Goal: Information Seeking & Learning: Find specific fact

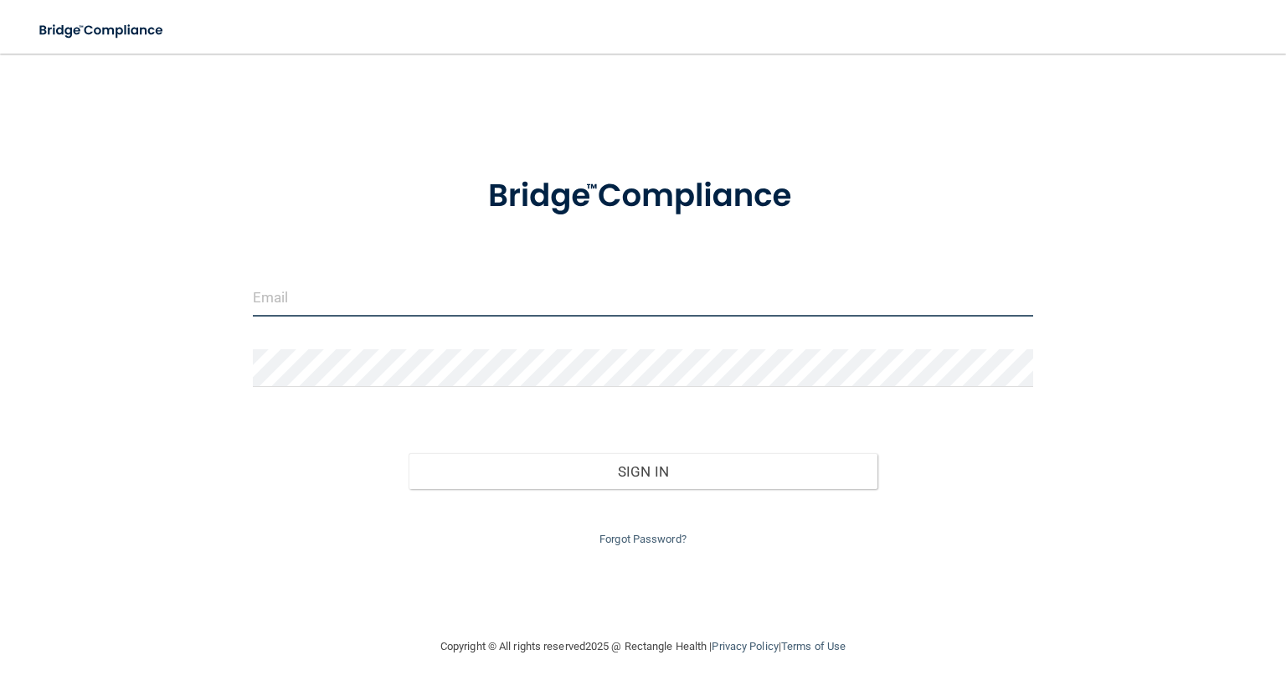
type input "[EMAIL_ADDRESS][DOMAIN_NAME]"
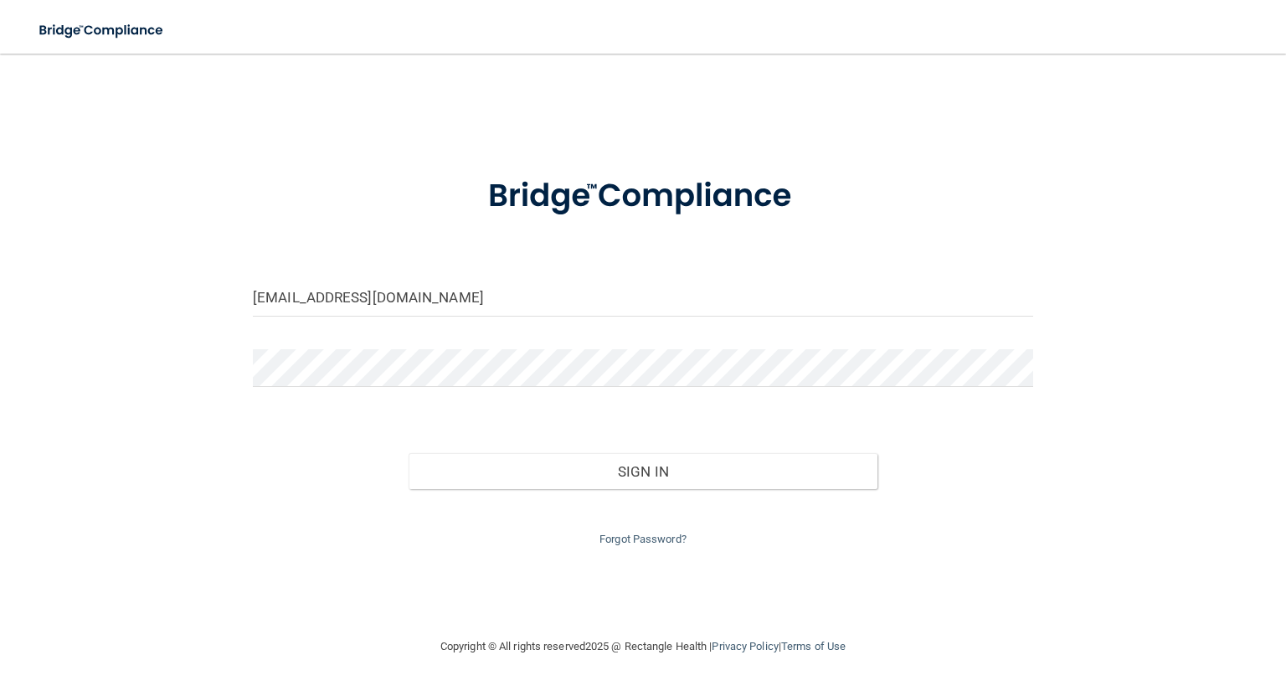
click at [481, 503] on div "Forgot Password?" at bounding box center [643, 519] width 806 height 60
click at [477, 492] on div "Forgot Password?" at bounding box center [643, 519] width 806 height 60
click at [477, 490] on div "Forgot Password?" at bounding box center [643, 519] width 806 height 60
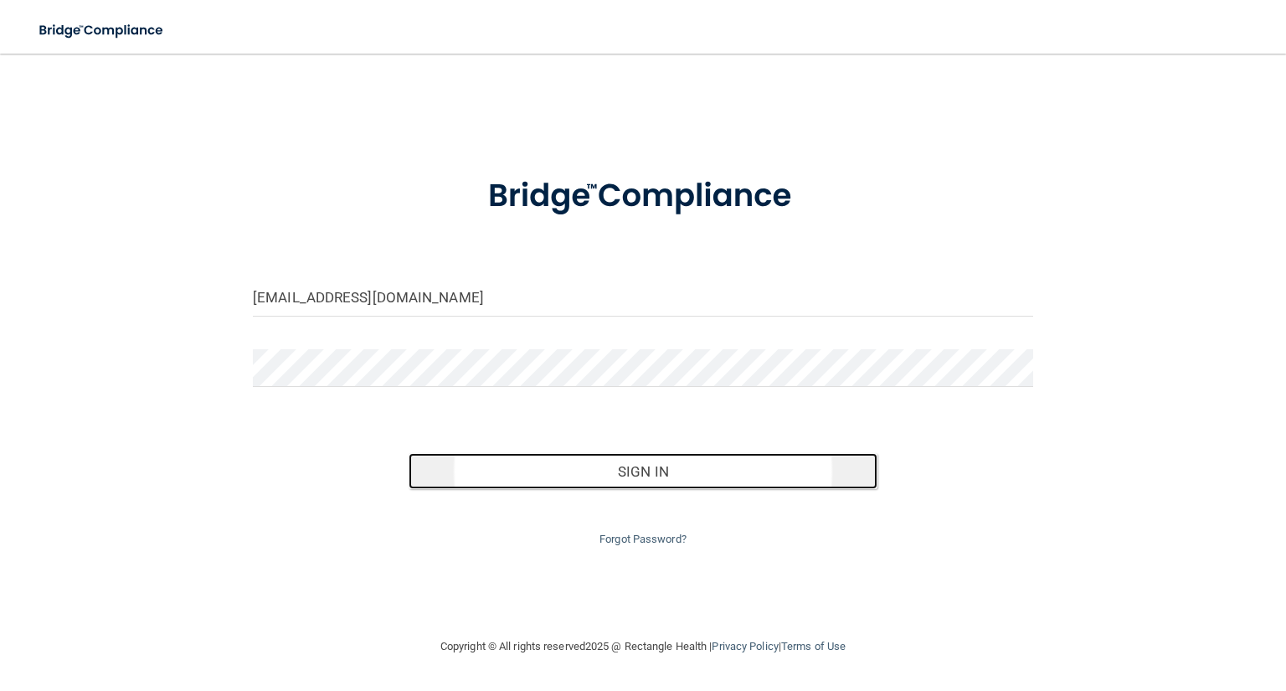
click at [476, 479] on button "Sign In" at bounding box center [643, 471] width 468 height 37
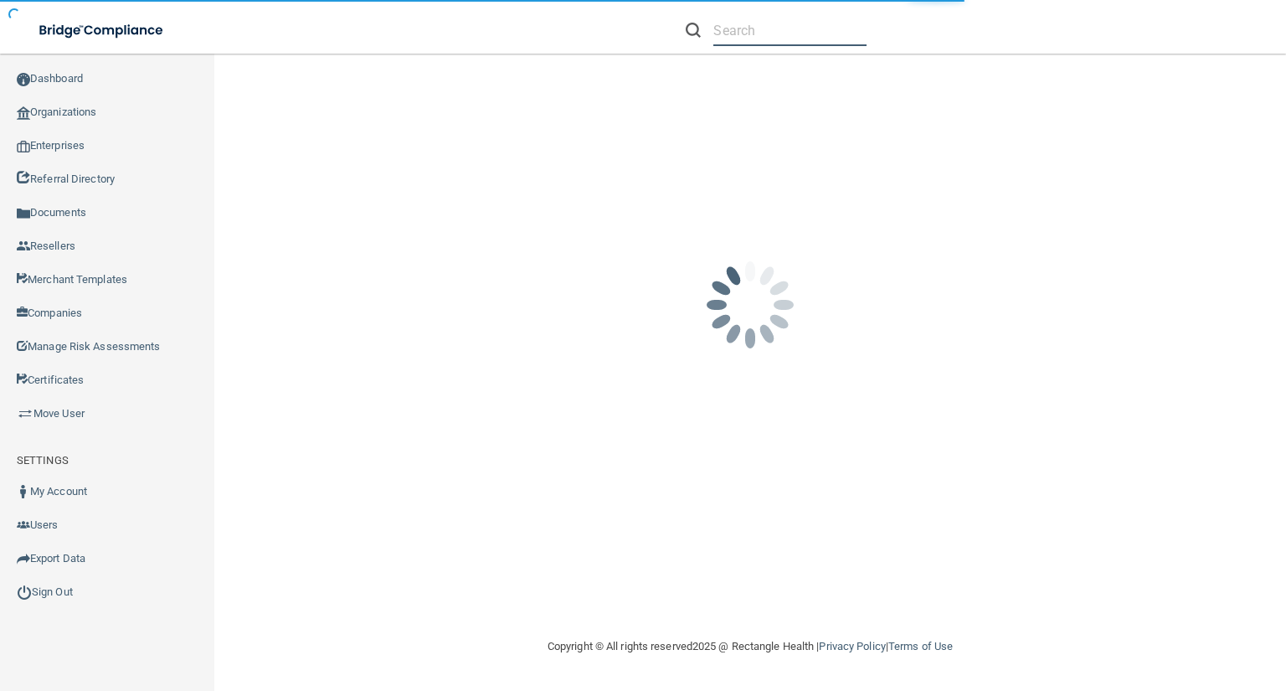
click at [722, 28] on input "text" at bounding box center [790, 30] width 153 height 31
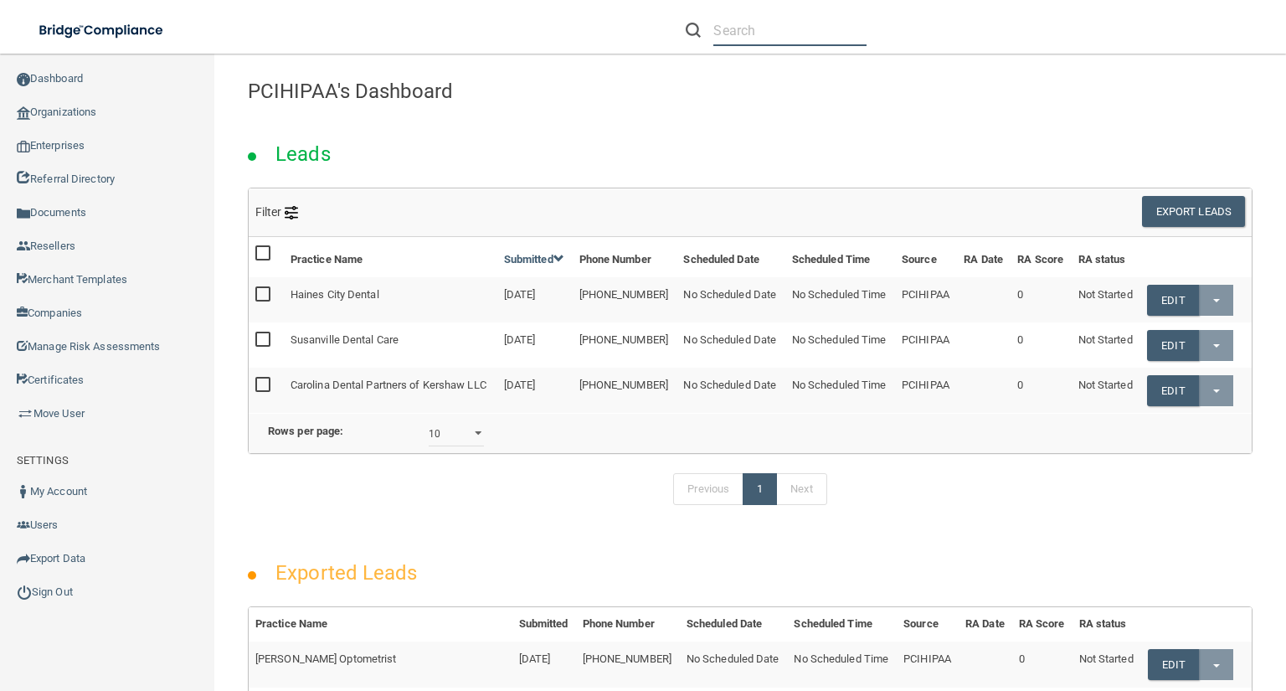
paste input "[EMAIL_ADDRESS][DOMAIN_NAME]"
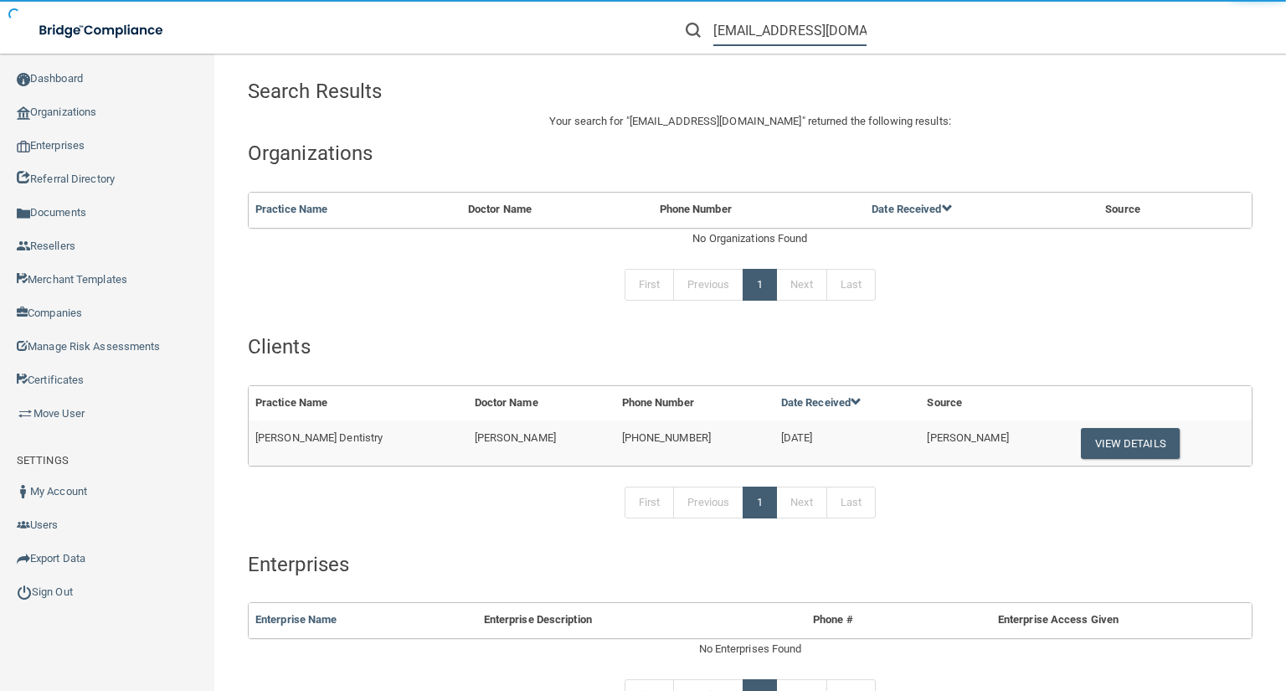
type input "[EMAIL_ADDRESS][DOMAIN_NAME]"
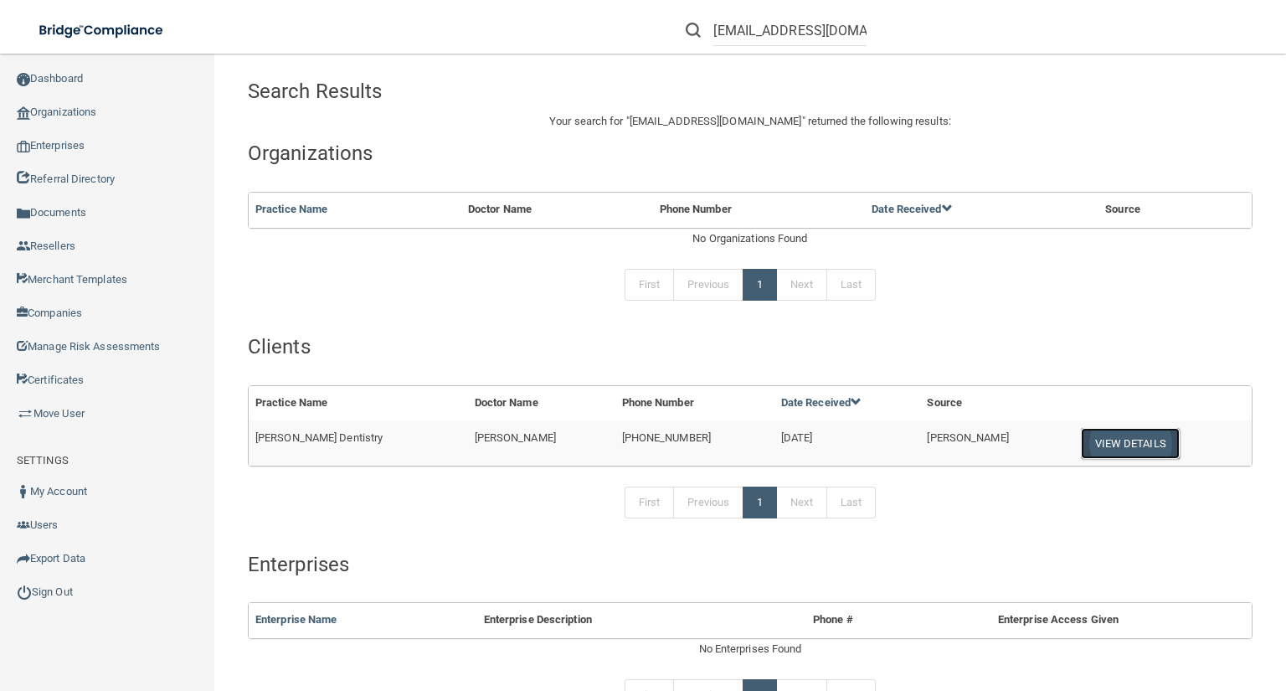
click at [1081, 432] on button "View Details" at bounding box center [1130, 443] width 99 height 31
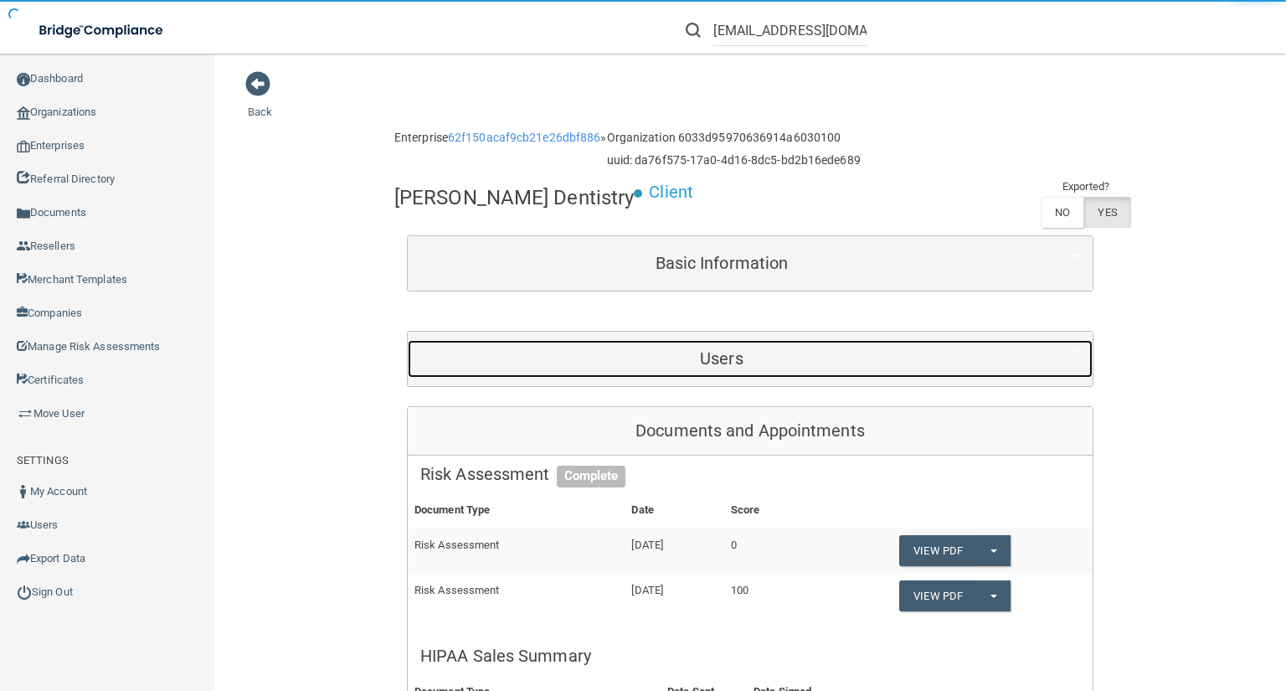
click at [877, 359] on h5 "Users" at bounding box center [721, 358] width 603 height 18
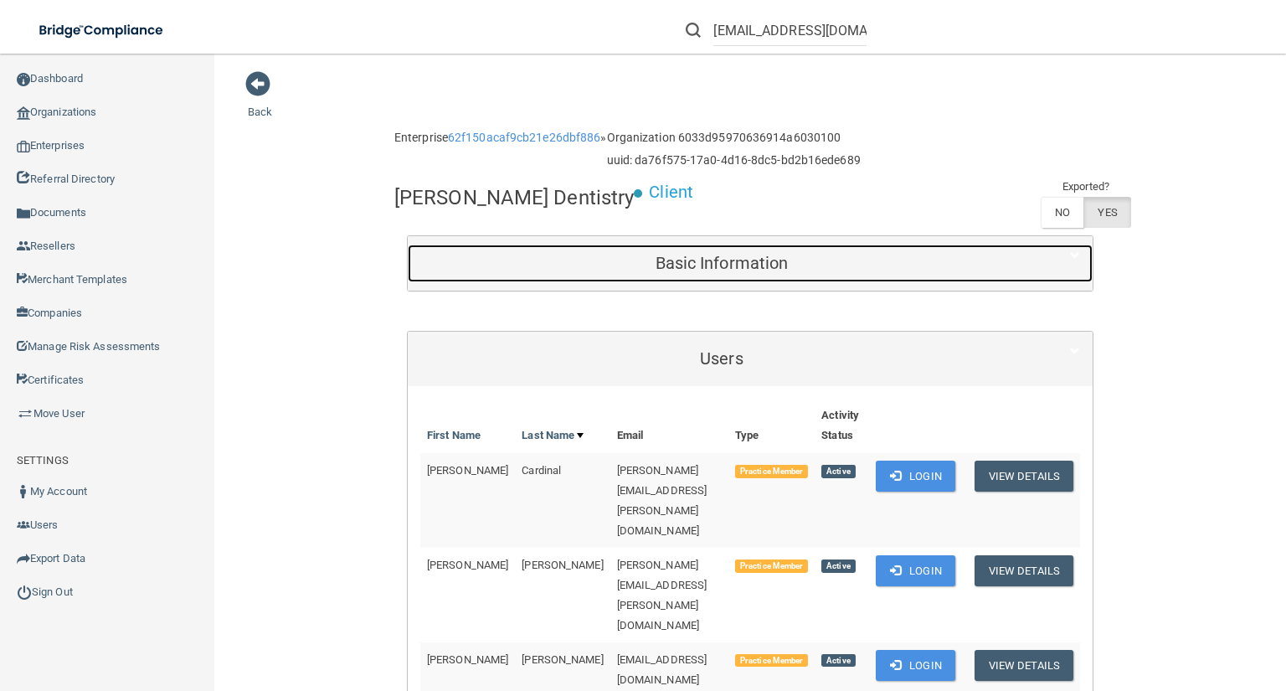
click at [690, 271] on div "Basic Information" at bounding box center [722, 264] width 628 height 38
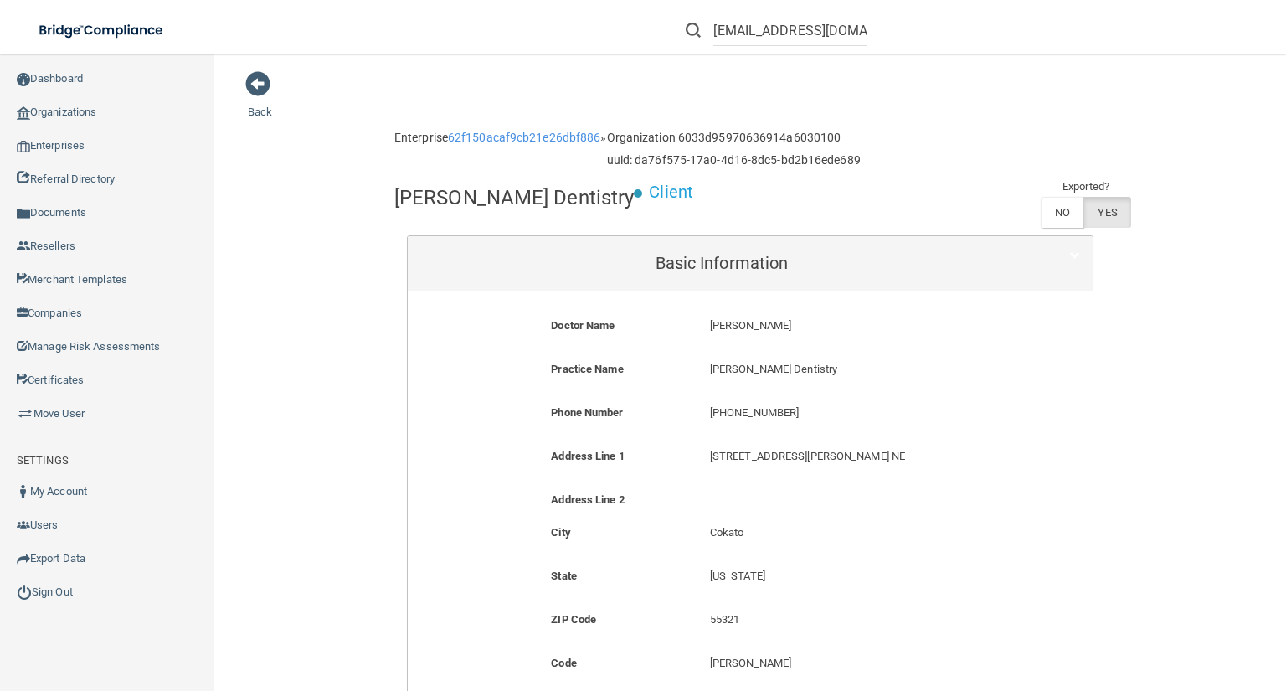
click at [724, 403] on p "[PHONE_NUMBER]" at bounding box center [856, 413] width 292 height 20
click at [724, 404] on p "[PHONE_NUMBER]" at bounding box center [856, 413] width 292 height 20
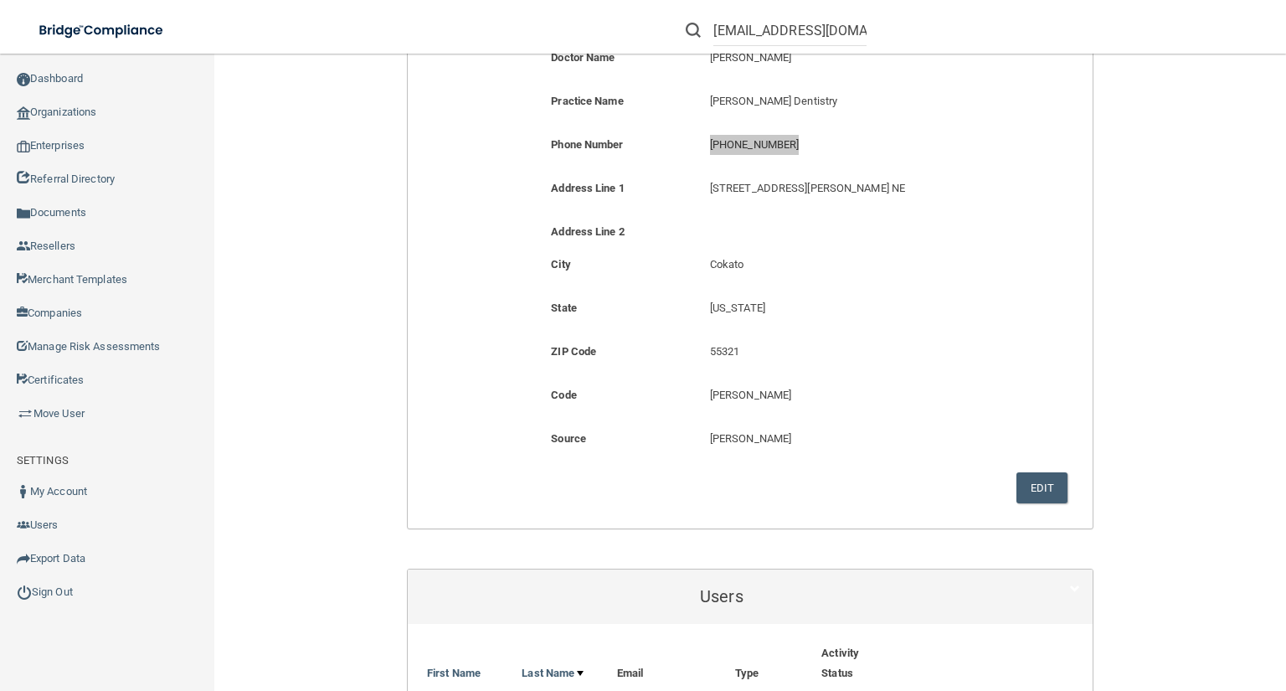
scroll to position [201, 0]
